Goal: Task Accomplishment & Management: Manage account settings

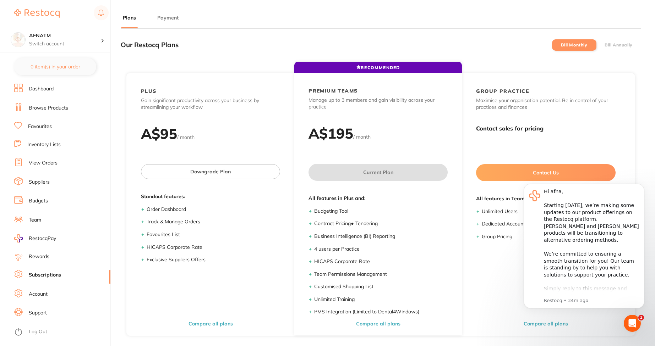
click at [612, 46] on label "Bill Annually" at bounding box center [618, 45] width 28 height 5
click at [604, 45] on input "Bill Annually" at bounding box center [604, 45] width 0 height 0
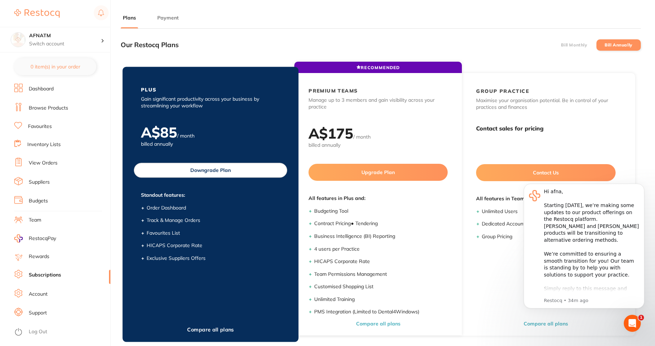
click at [220, 173] on button "Downgrade Plan" at bounding box center [210, 170] width 153 height 15
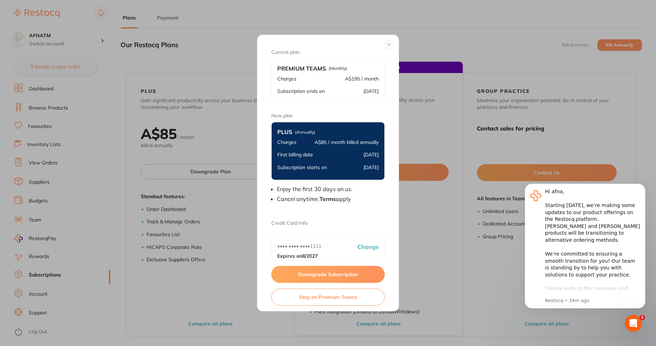
click at [324, 278] on button "Downgrade Subscription" at bounding box center [328, 274] width 114 height 17
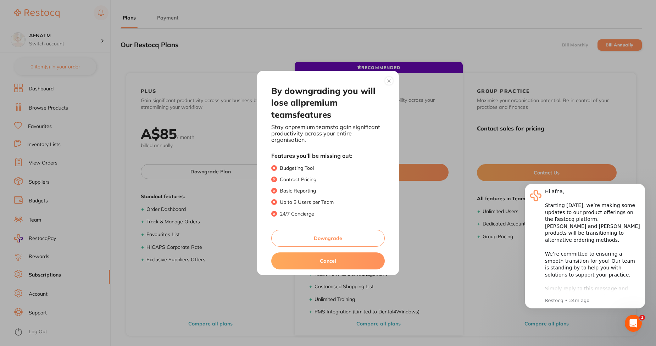
click at [333, 230] on button "Downgrade" at bounding box center [328, 238] width 114 height 17
click at [324, 236] on button "Downgrade" at bounding box center [328, 238] width 114 height 17
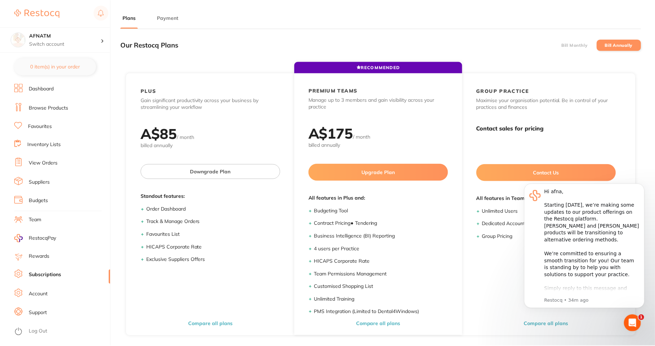
scroll to position [0, 0]
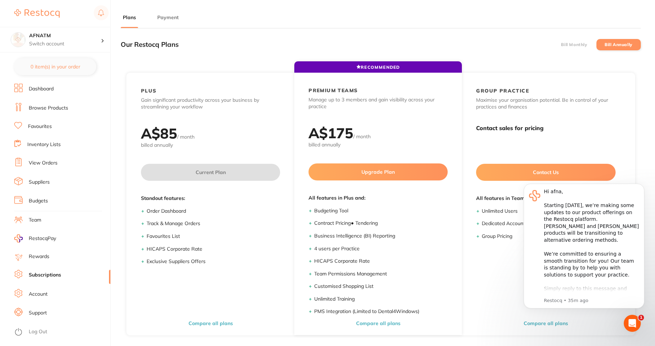
click at [581, 43] on label "Bill Monthly" at bounding box center [574, 44] width 26 height 5
click at [561, 45] on input "Bill Monthly" at bounding box center [561, 45] width 0 height 0
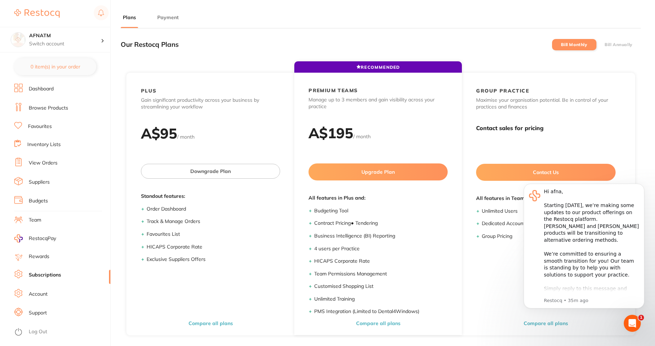
click at [604, 46] on label "Bill Annually" at bounding box center [618, 44] width 28 height 5
click at [604, 45] on input "Bill Annually" at bounding box center [604, 45] width 0 height 0
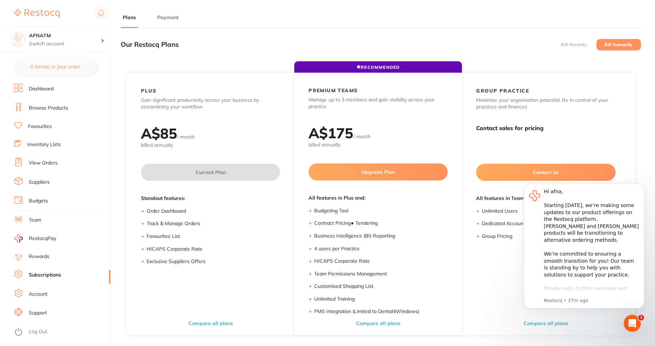
click at [569, 45] on label "Bill Monthly" at bounding box center [574, 44] width 26 height 5
click at [561, 45] on input "Bill Monthly" at bounding box center [561, 45] width 0 height 0
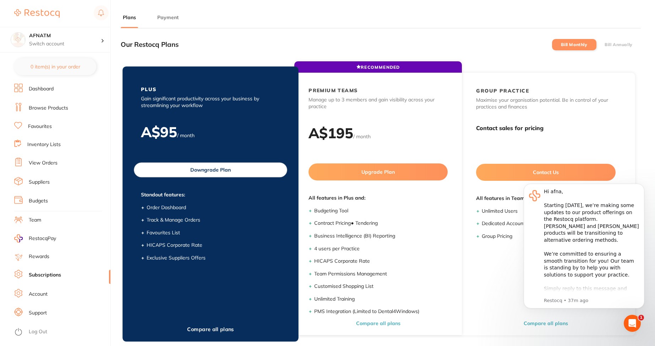
click at [258, 163] on button "Downgrade Plan" at bounding box center [210, 169] width 153 height 15
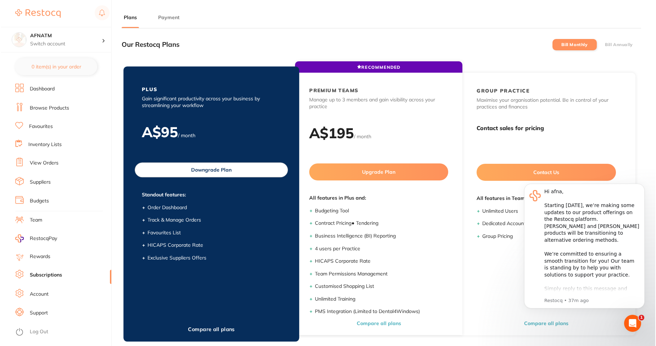
scroll to position [0, 0]
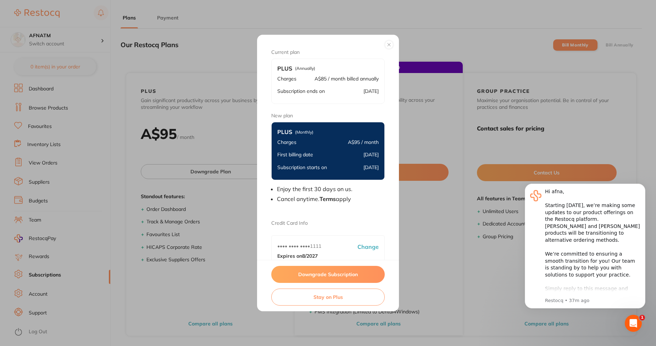
click at [301, 279] on button "Downgrade Subscription" at bounding box center [328, 274] width 114 height 17
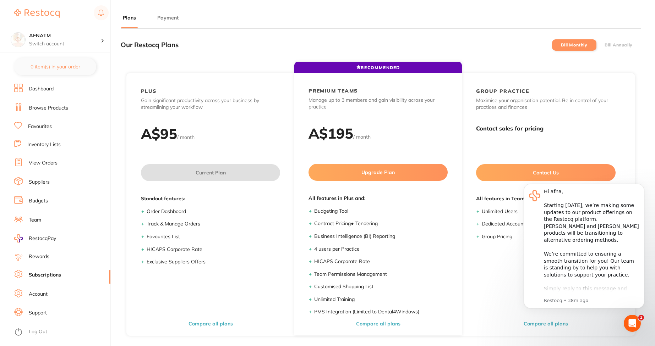
click at [166, 18] on button "Payment" at bounding box center [168, 18] width 26 height 7
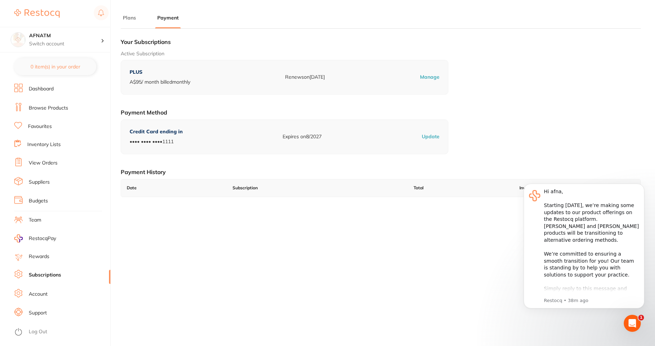
click at [132, 21] on li "Plans" at bounding box center [129, 21] width 17 height 14
click at [132, 19] on button "Plans" at bounding box center [129, 18] width 17 height 7
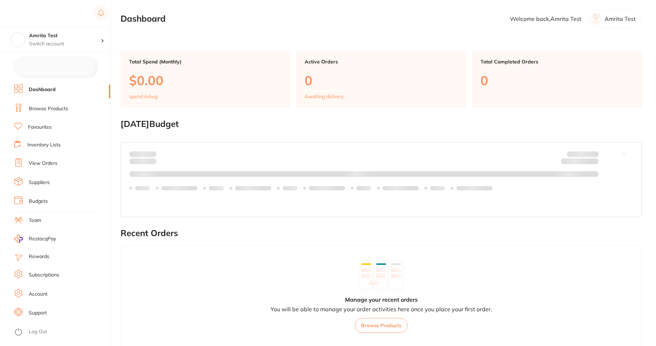
checkbox input "false"
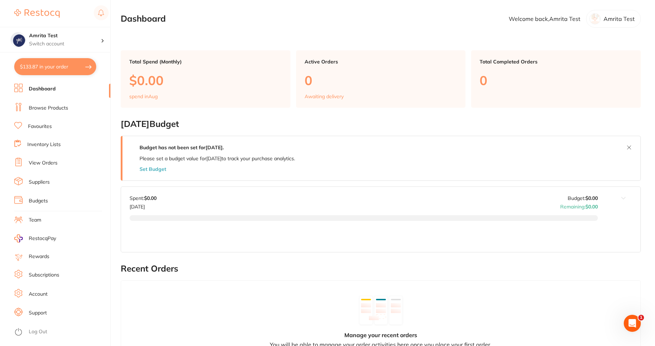
click at [35, 274] on link "Subscriptions" at bounding box center [44, 275] width 31 height 7
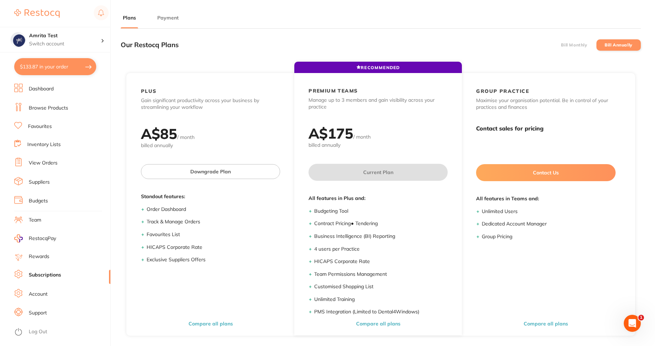
click at [562, 43] on label "Bill Monthly" at bounding box center [574, 45] width 26 height 5
click at [561, 45] on input "Bill Monthly" at bounding box center [561, 45] width 0 height 0
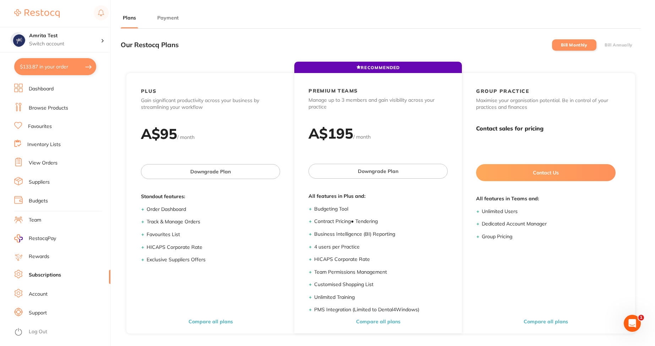
click at [613, 44] on label "Bill Annually" at bounding box center [618, 45] width 28 height 5
click at [604, 45] on input "Bill Annually" at bounding box center [604, 45] width 0 height 0
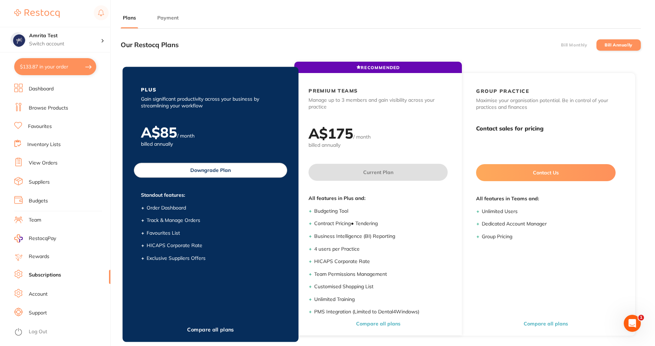
click at [204, 172] on button "Downgrade Plan" at bounding box center [210, 170] width 153 height 15
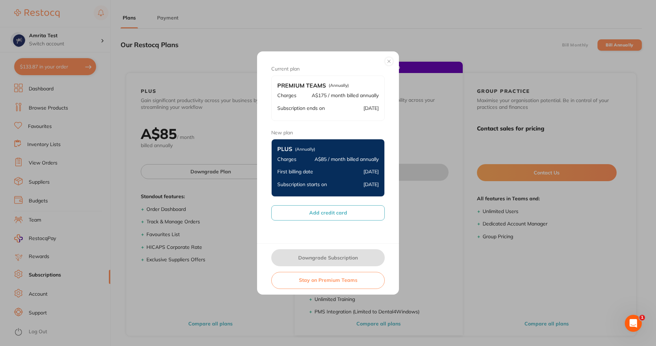
click at [333, 215] on button "Add credit card" at bounding box center [328, 212] width 114 height 15
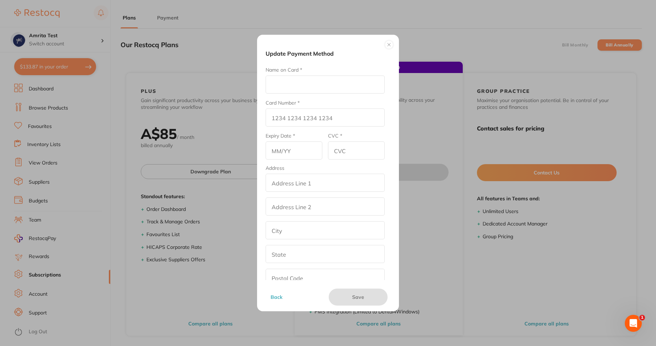
click at [319, 78] on input "Name on Card *" at bounding box center [325, 85] width 119 height 18
type input "Afna"
click at [274, 117] on input "Card Number *" at bounding box center [325, 118] width 119 height 18
type input "4111 1111 1111 1111"
click at [288, 143] on input "text" at bounding box center [294, 151] width 57 height 18
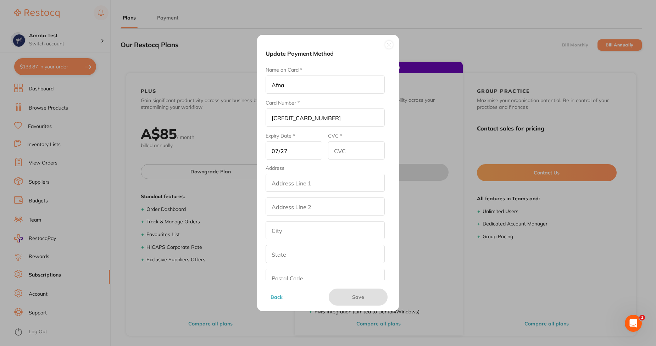
type input "07/27"
click at [345, 154] on input "CVC *" at bounding box center [356, 151] width 57 height 18
type input "456"
click at [322, 186] on input "addressLineOne" at bounding box center [325, 183] width 119 height 18
type input "street2"
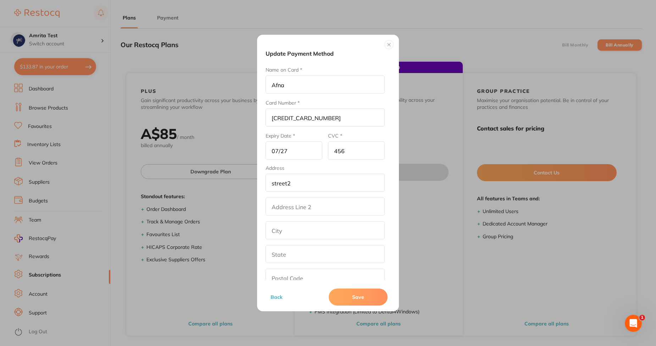
type input "los angeles"
type input "California"
type input "90001"
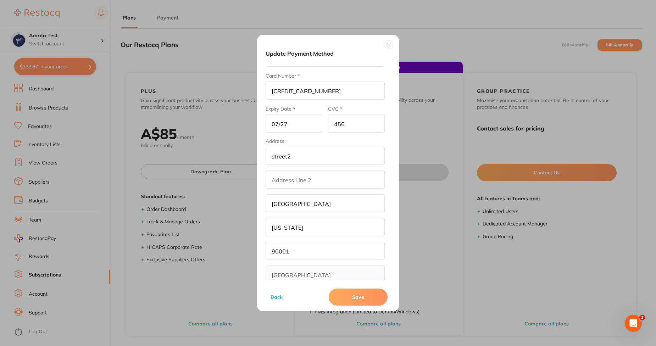
scroll to position [39, 0]
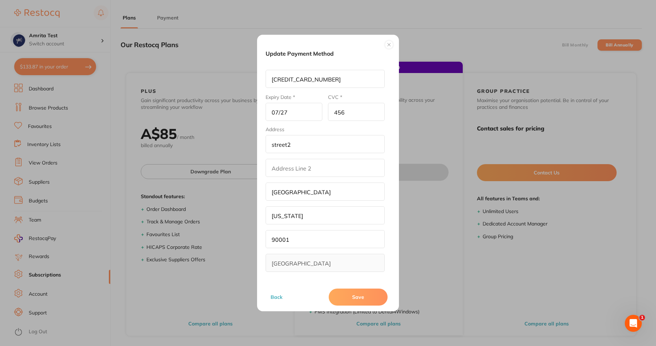
click at [348, 294] on button "Save" at bounding box center [358, 297] width 59 height 17
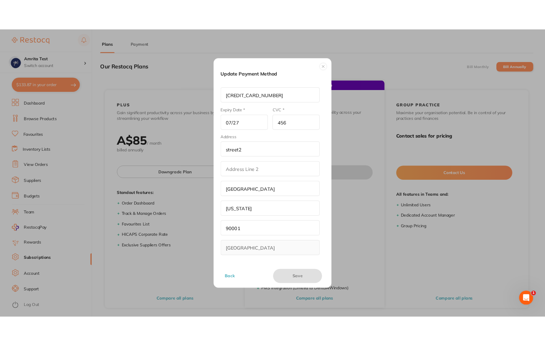
scroll to position [0, 0]
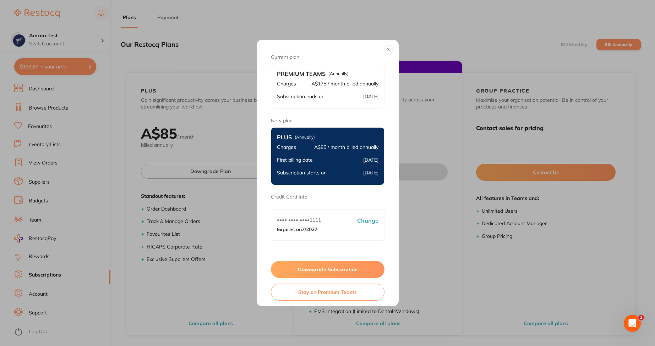
click at [328, 272] on button "Downgrade Subscription" at bounding box center [328, 269] width 114 height 17
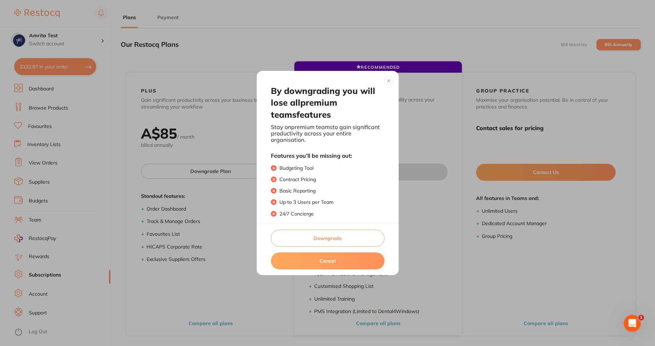
click at [313, 240] on button "Downgrade" at bounding box center [328, 238] width 114 height 17
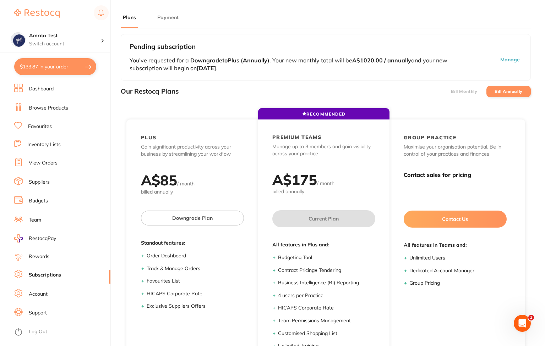
checkbox input "true"
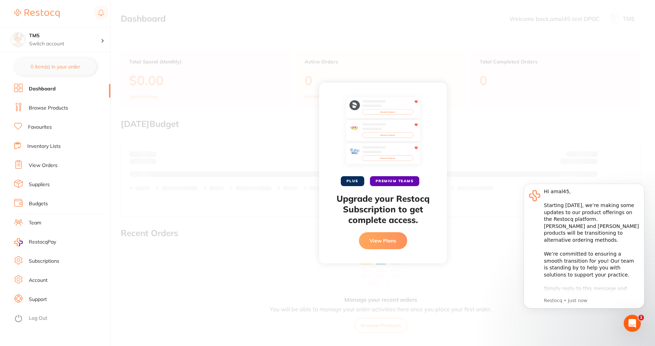
click at [373, 240] on button "View Plans" at bounding box center [383, 240] width 48 height 17
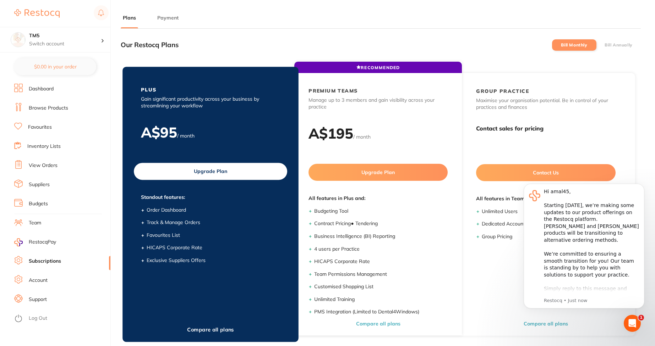
click at [222, 174] on button "Upgrade Plan" at bounding box center [210, 171] width 153 height 17
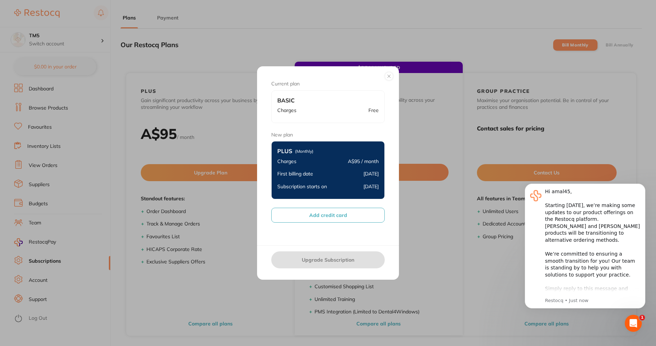
click at [325, 209] on button "Add credit card" at bounding box center [328, 215] width 114 height 15
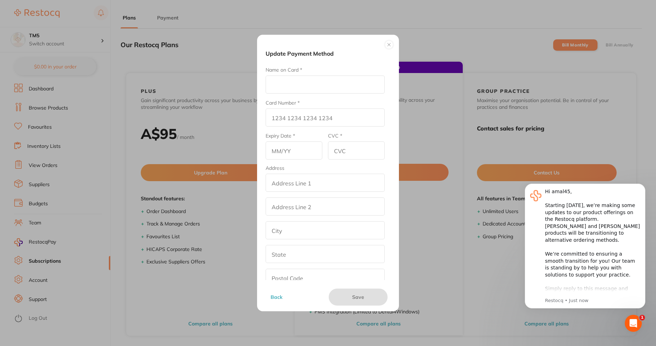
click at [315, 78] on input "Name on Card *" at bounding box center [325, 85] width 119 height 18
click at [390, 46] on button at bounding box center [389, 44] width 9 height 9
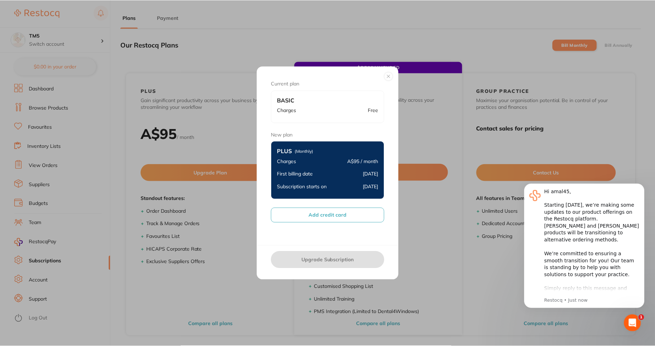
scroll to position [0, 0]
click at [391, 76] on button at bounding box center [388, 76] width 9 height 9
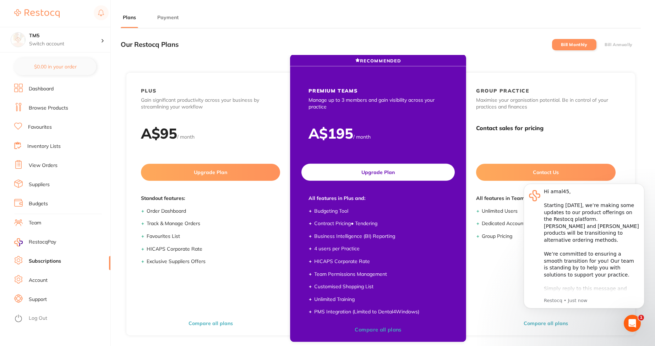
click at [364, 169] on button "Upgrade Plan" at bounding box center [377, 172] width 153 height 17
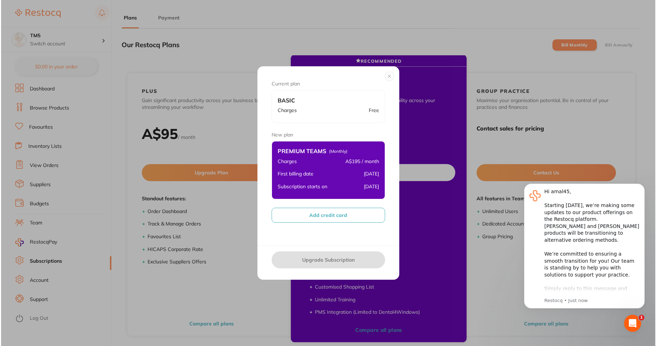
scroll to position [0, 0]
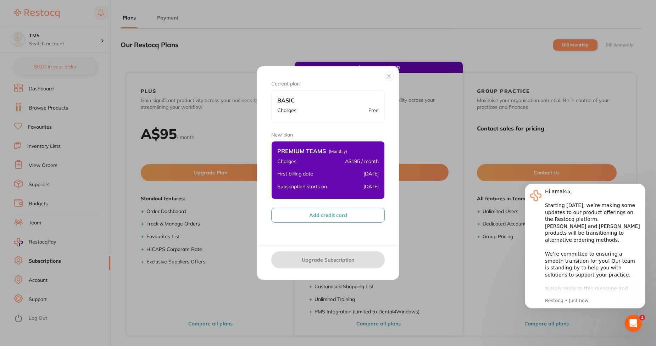
click at [321, 208] on button "Add credit card" at bounding box center [328, 215] width 114 height 15
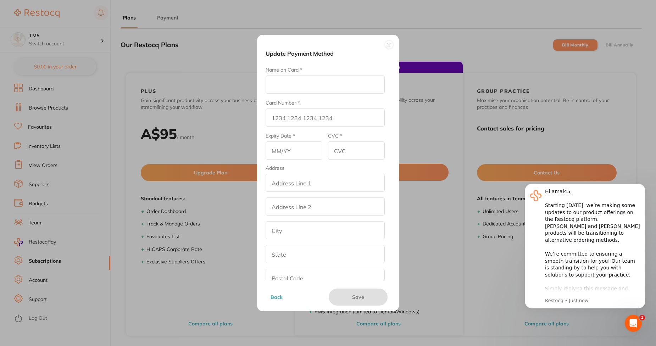
click at [326, 86] on input "Name on Card *" at bounding box center [325, 85] width 119 height 18
type input "Afna"
click at [284, 117] on input "Card Number *" at bounding box center [325, 118] width 119 height 18
type input "4111 1111 1111 1111"
click at [276, 148] on input "text" at bounding box center [294, 151] width 57 height 18
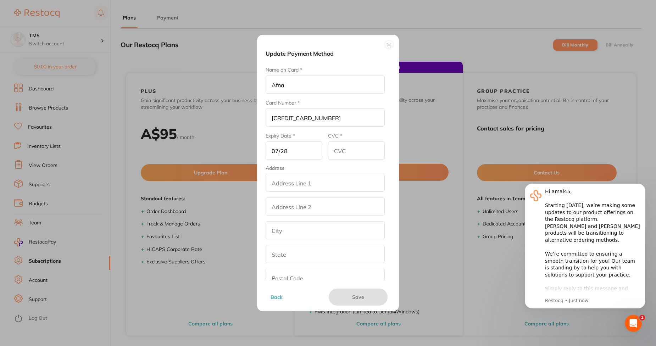
type input "07/28"
click at [346, 153] on input "CVC *" at bounding box center [356, 151] width 57 height 18
type input "545"
click at [294, 187] on input "addressLineOne" at bounding box center [325, 183] width 119 height 18
type input "street2"
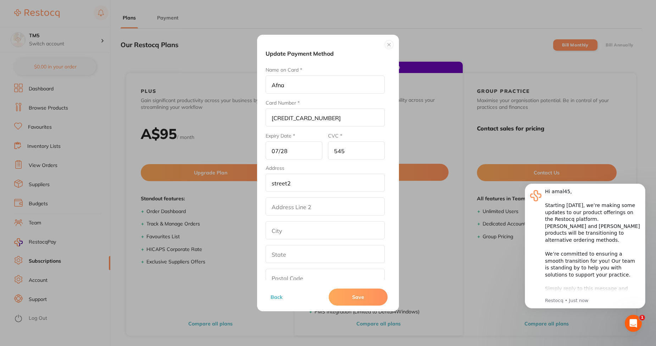
type input "los angeles"
type input "California"
type input "90001"
click at [358, 302] on button "Save" at bounding box center [358, 297] width 59 height 17
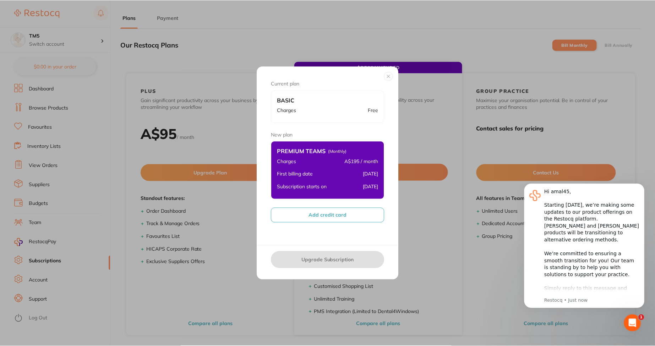
scroll to position [0, 0]
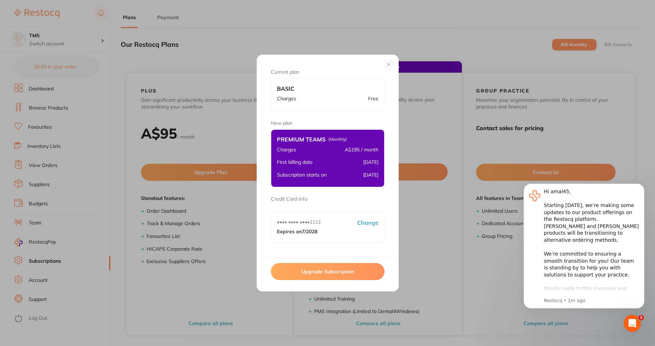
click at [335, 269] on button "Upgrade Subscription" at bounding box center [328, 271] width 114 height 17
